Goal: Find specific page/section: Find specific page/section

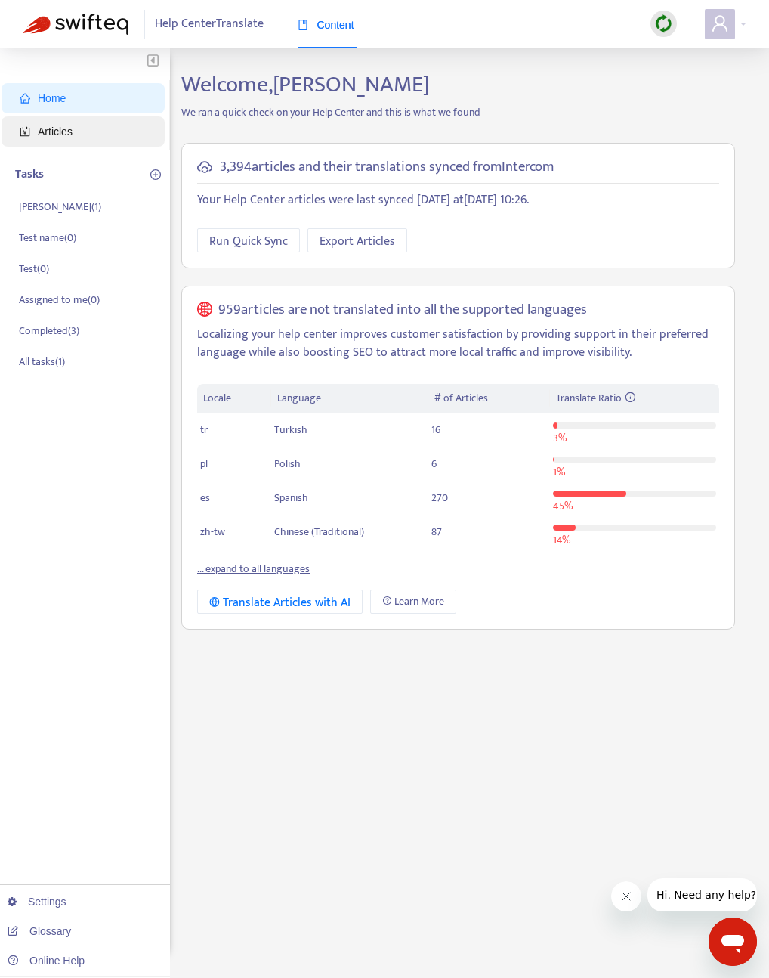
click at [48, 131] on span "Articles" at bounding box center [55, 131] width 35 height 12
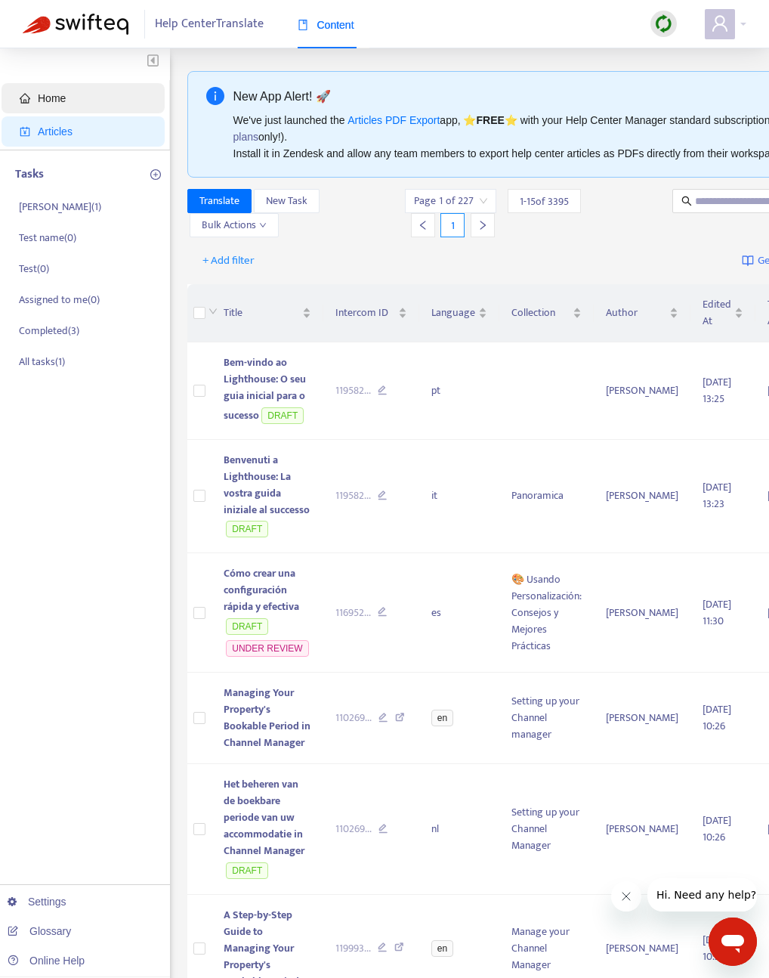
click at [42, 104] on span "Home" at bounding box center [86, 98] width 133 height 30
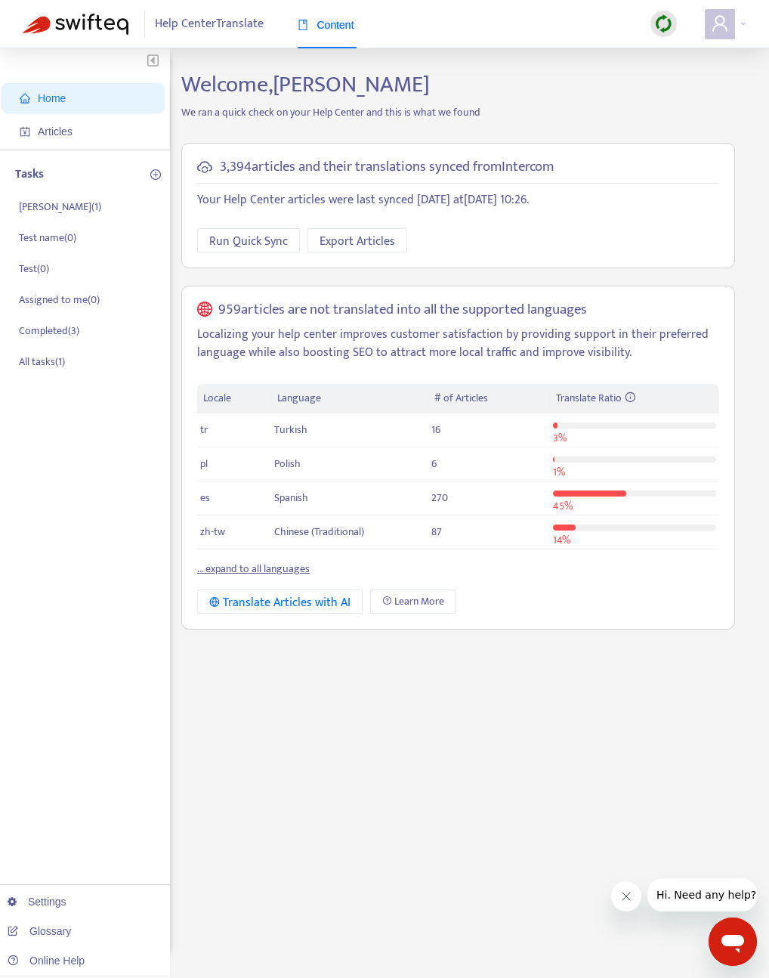
click at [297, 561] on link "... expand to all languages" at bounding box center [253, 568] width 113 height 17
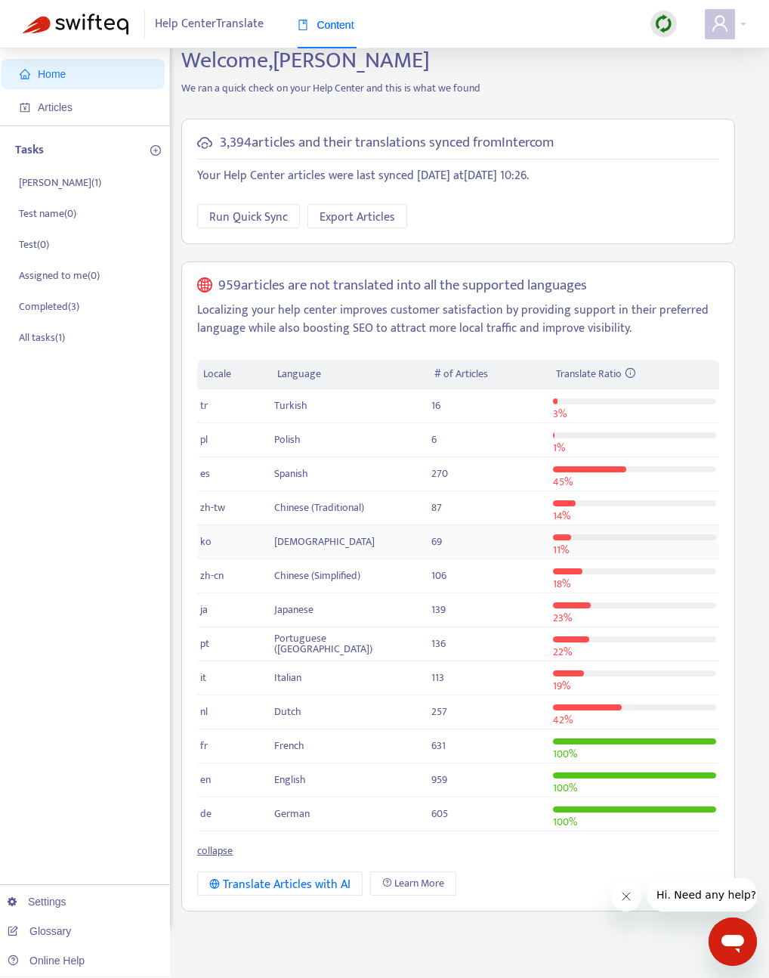
scroll to position [48, 0]
